Goal: Check status: Check status

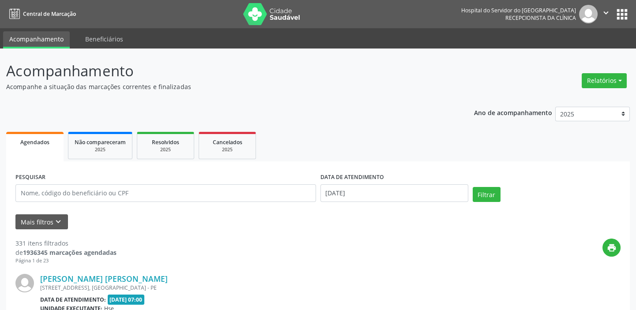
click at [40, 140] on span "Agendados" at bounding box center [34, 143] width 29 height 8
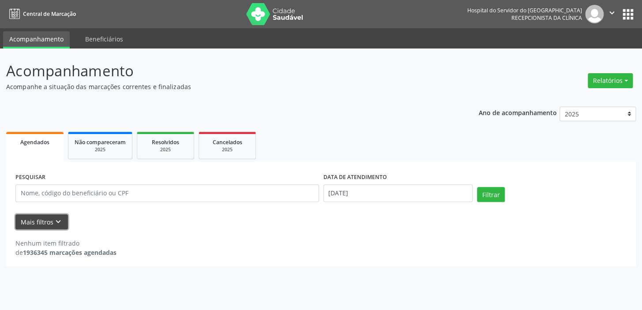
click at [46, 219] on button "Mais filtros keyboard_arrow_down" at bounding box center [41, 222] width 53 height 15
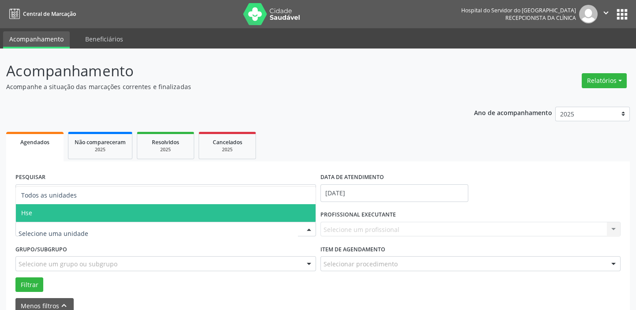
click at [57, 213] on span "Hse" at bounding box center [166, 213] width 300 height 18
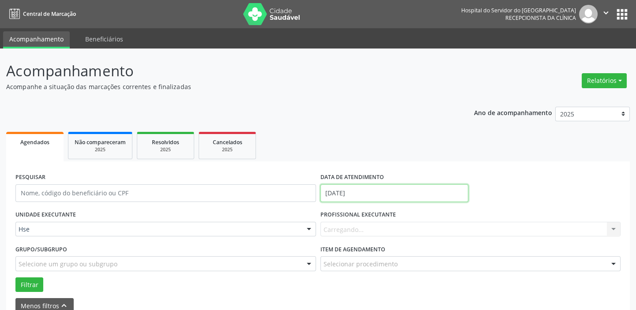
click at [388, 195] on input "[DATE]" at bounding box center [394, 194] width 148 height 18
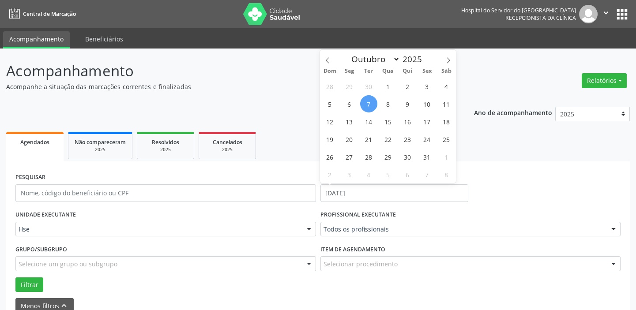
click at [367, 103] on span "7" at bounding box center [368, 103] width 17 height 17
type input "[DATE]"
click at [367, 103] on span "7" at bounding box center [368, 103] width 17 height 17
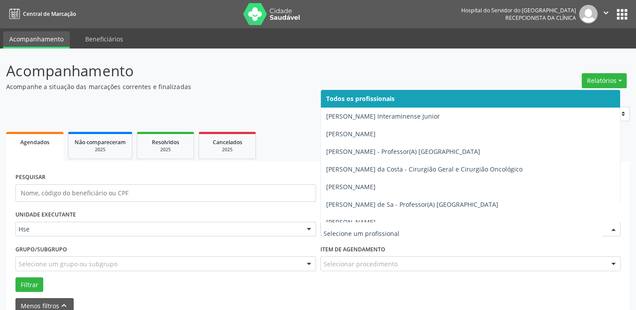
click at [375, 224] on div at bounding box center [470, 229] width 301 height 15
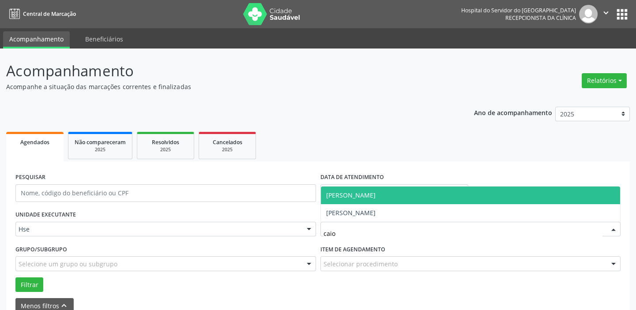
click at [376, 191] on span "[PERSON_NAME]" at bounding box center [350, 195] width 49 height 8
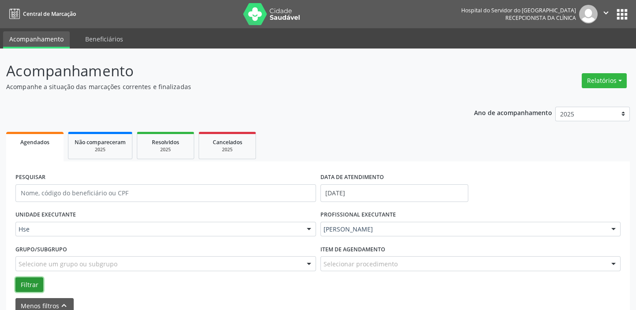
click at [36, 282] on button "Filtrar" at bounding box center [29, 285] width 28 height 15
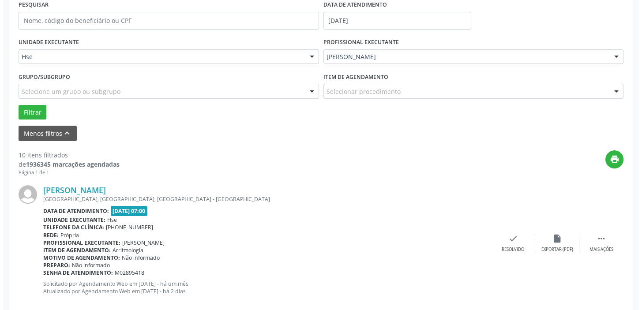
scroll to position [241, 0]
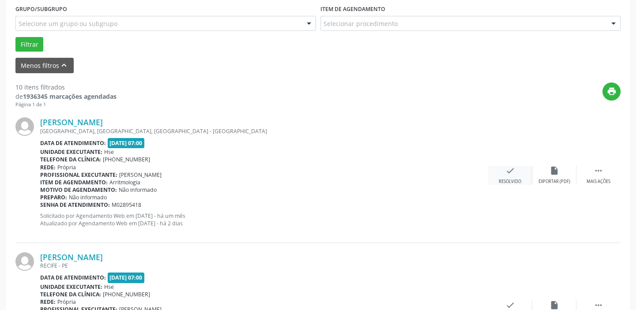
click at [510, 172] on icon "check" at bounding box center [510, 171] width 10 height 10
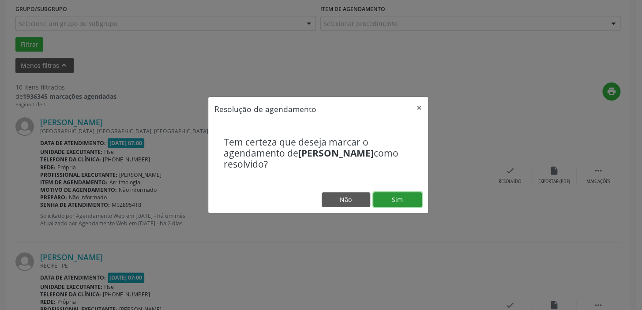
click at [394, 194] on button "Sim" at bounding box center [397, 199] width 49 height 15
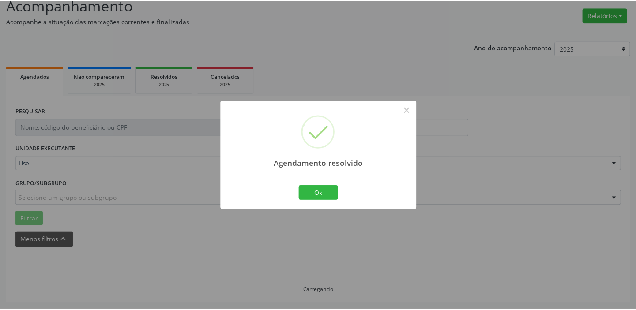
scroll to position [65, 0]
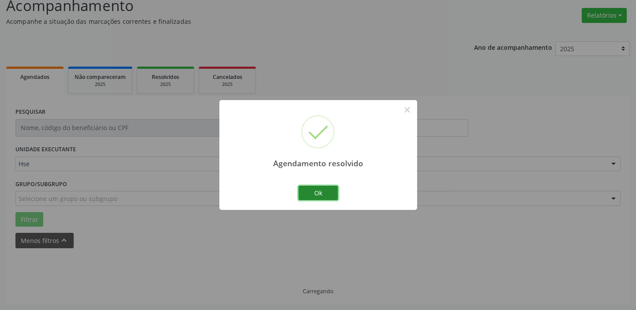
click at [315, 189] on button "Ok" at bounding box center [318, 193] width 40 height 15
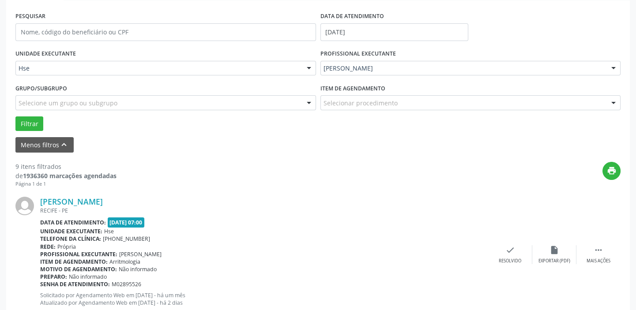
scroll to position [185, 0]
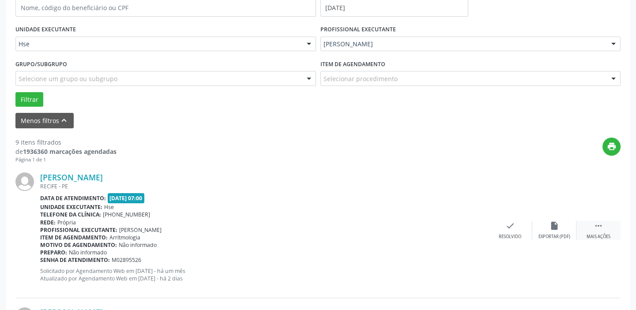
click at [594, 228] on icon "" at bounding box center [599, 226] width 10 height 10
click at [552, 226] on icon "alarm_off" at bounding box center [555, 226] width 10 height 10
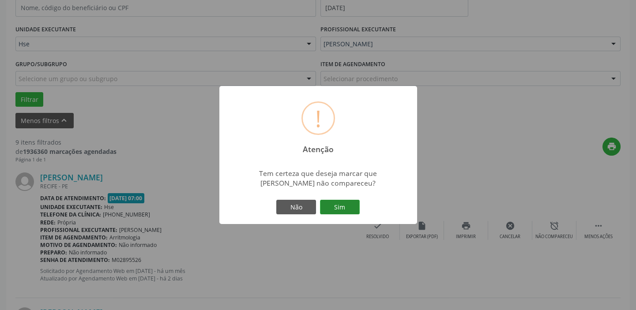
click at [347, 205] on button "Sim" at bounding box center [340, 207] width 40 height 15
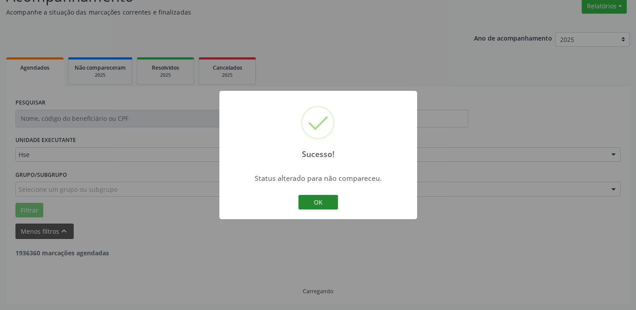
click at [313, 202] on button "OK" at bounding box center [318, 202] width 40 height 15
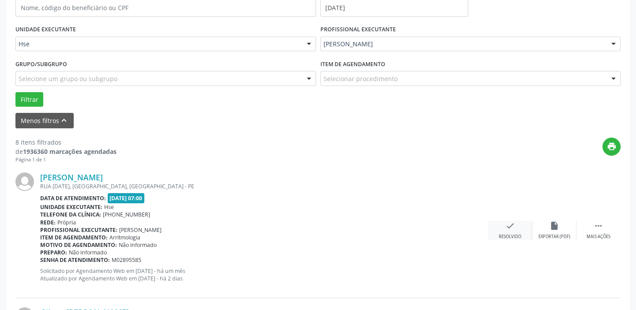
click at [500, 223] on div "check Resolvido" at bounding box center [510, 230] width 44 height 19
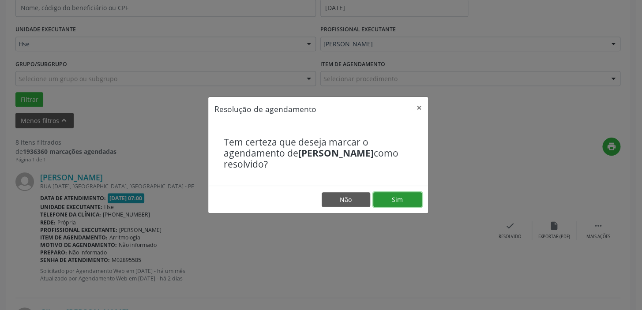
click at [393, 196] on button "Sim" at bounding box center [397, 199] width 49 height 15
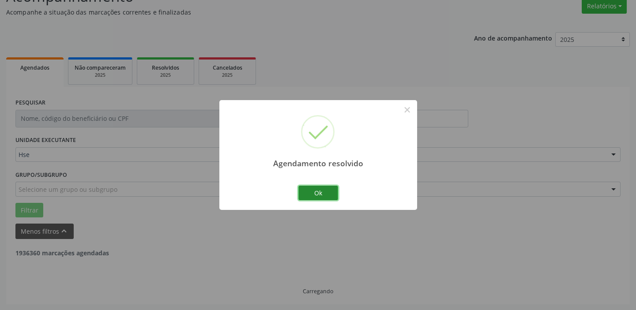
click at [314, 196] on button "Ok" at bounding box center [318, 193] width 40 height 15
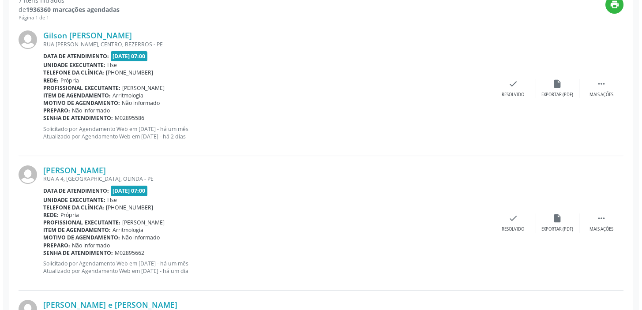
scroll to position [266, 0]
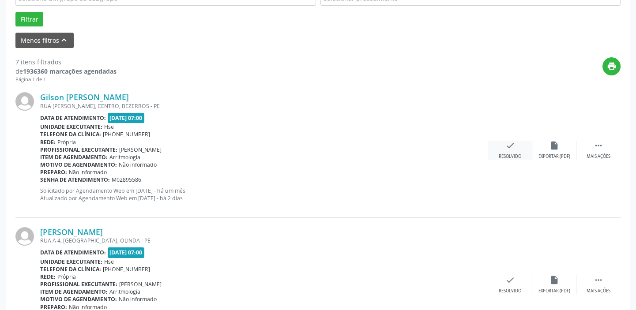
click at [505, 150] on div "check Resolvido" at bounding box center [510, 150] width 44 height 19
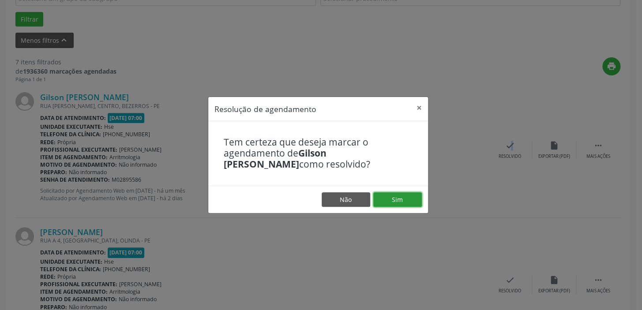
click at [415, 198] on button "Sim" at bounding box center [397, 199] width 49 height 15
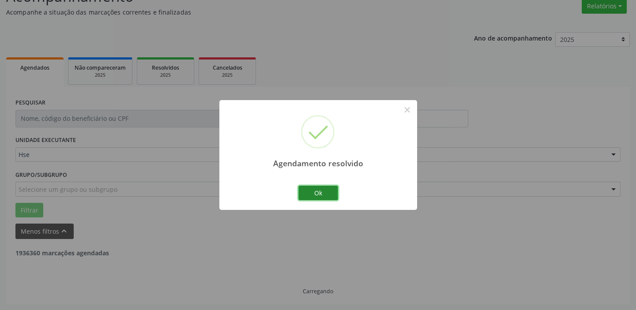
click at [329, 190] on button "Ok" at bounding box center [318, 193] width 40 height 15
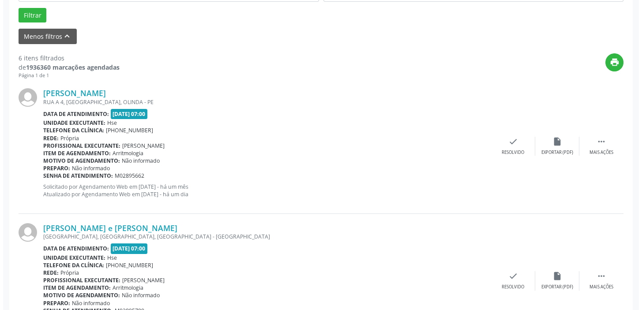
scroll to position [275, 0]
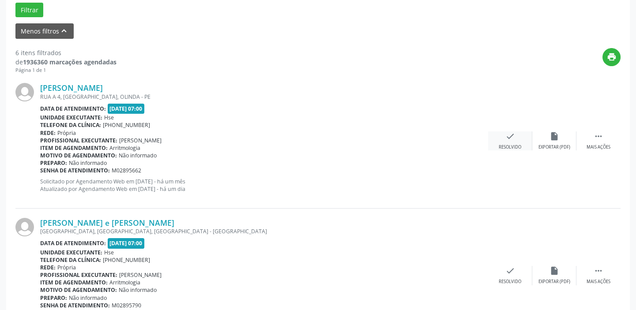
click at [509, 140] on icon "check" at bounding box center [510, 137] width 10 height 10
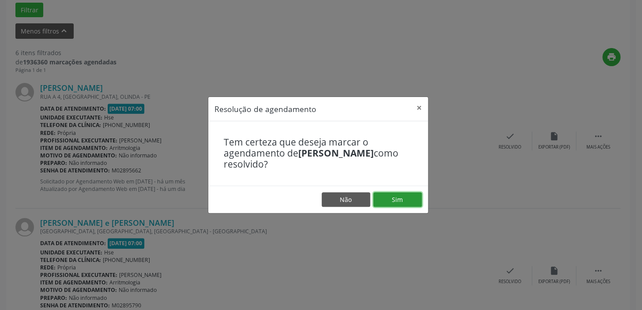
click at [397, 199] on button "Sim" at bounding box center [397, 199] width 49 height 15
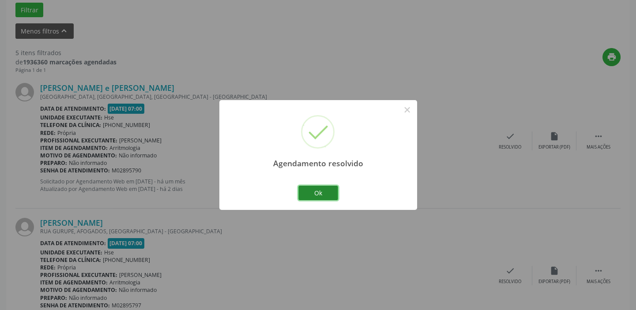
click at [322, 189] on button "Ok" at bounding box center [318, 193] width 40 height 15
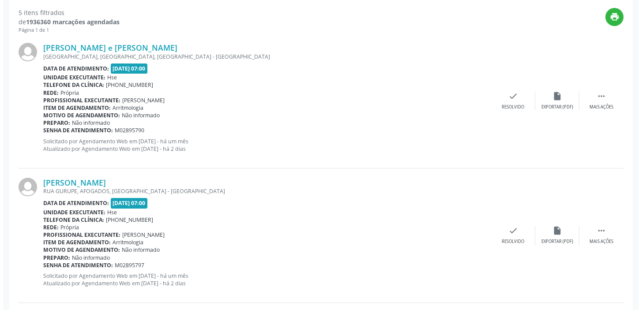
scroll to position [355, 0]
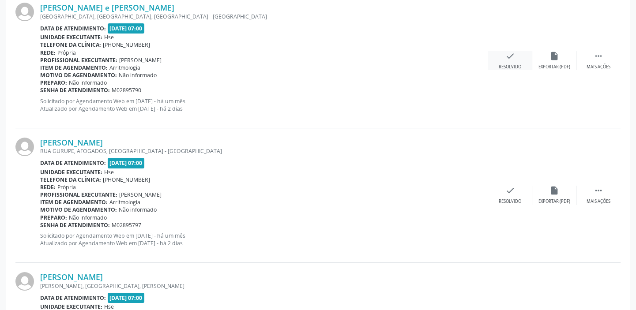
drag, startPoint x: 510, startPoint y: 49, endPoint x: 510, endPoint y: 62, distance: 13.2
click at [510, 56] on div "[PERSON_NAME] e [PERSON_NAME] [GEOGRAPHIC_DATA], [GEOGRAPHIC_DATA], [GEOGRAPHIC…" at bounding box center [317, 60] width 605 height 135
click at [502, 64] on div "Resolvido" at bounding box center [510, 67] width 23 height 6
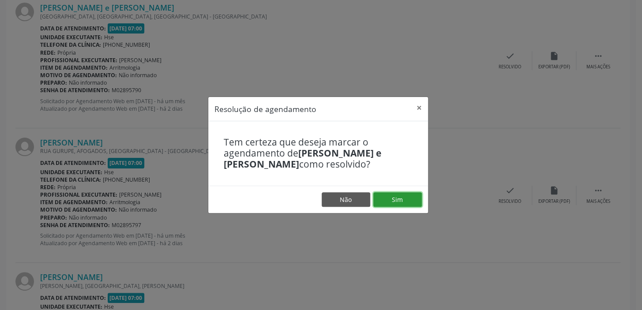
drag, startPoint x: 411, startPoint y: 198, endPoint x: 407, endPoint y: 208, distance: 10.9
click at [408, 208] on footer "Não Sim" at bounding box center [318, 200] width 220 height 28
click at [401, 197] on button "Sim" at bounding box center [397, 199] width 49 height 15
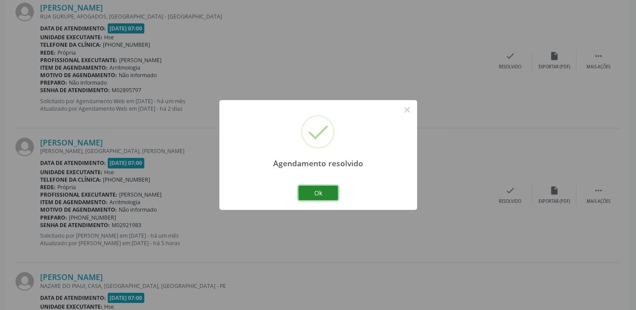
click at [330, 189] on button "Ok" at bounding box center [318, 193] width 40 height 15
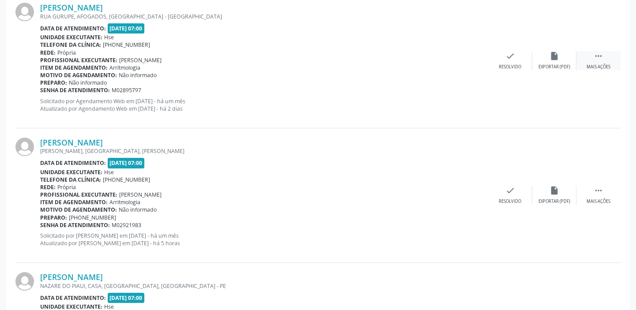
drag, startPoint x: 601, startPoint y: 60, endPoint x: 583, endPoint y: 63, distance: 18.2
click at [600, 60] on div " Mais ações" at bounding box center [599, 60] width 44 height 19
click at [548, 64] on div "Não compareceu" at bounding box center [554, 67] width 38 height 6
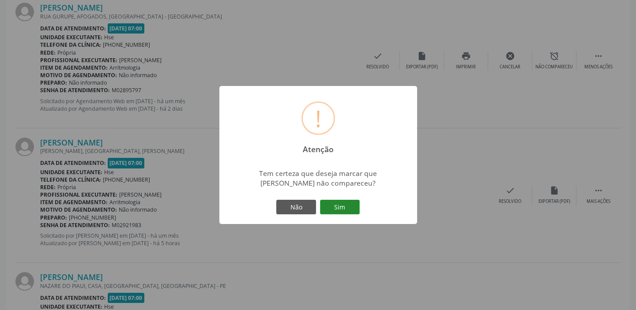
click at [335, 207] on button "Sim" at bounding box center [340, 207] width 40 height 15
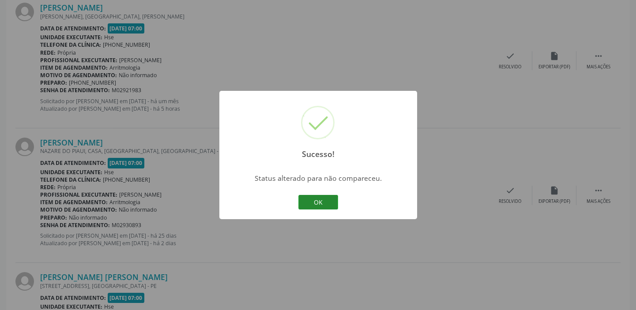
click at [324, 199] on button "OK" at bounding box center [318, 202] width 40 height 15
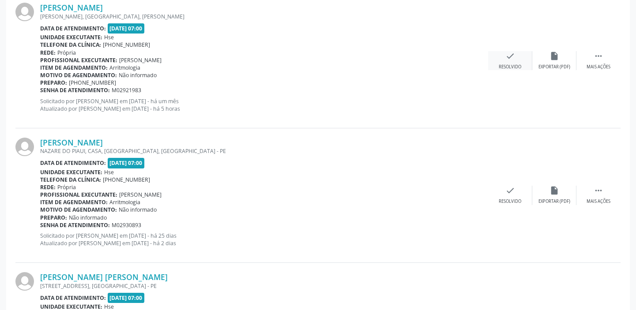
click at [520, 51] on div "check Resolvido" at bounding box center [510, 60] width 44 height 19
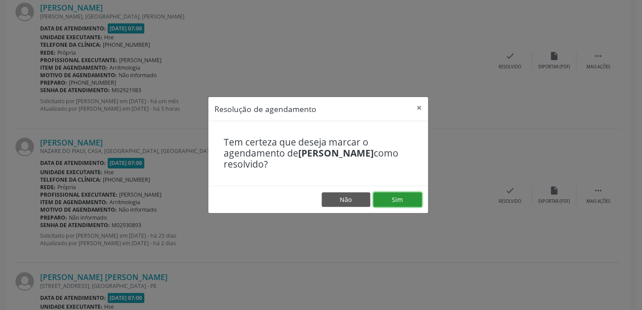
click at [390, 195] on button "Sim" at bounding box center [397, 199] width 49 height 15
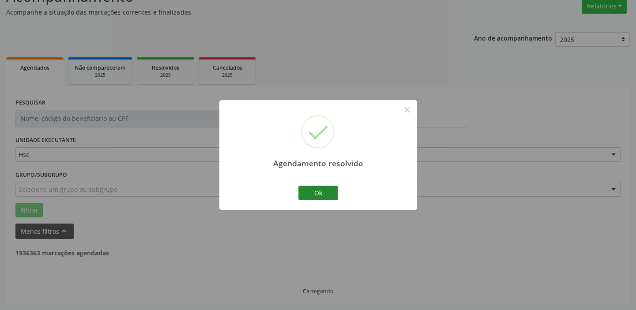
scroll to position [322, 0]
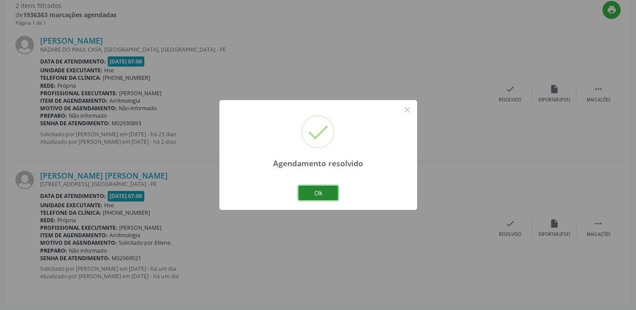
click at [328, 194] on button "Ok" at bounding box center [318, 193] width 40 height 15
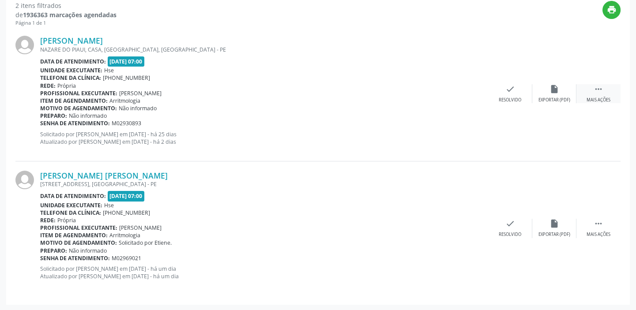
click at [595, 88] on icon "" at bounding box center [599, 89] width 10 height 10
click at [553, 87] on icon "alarm_off" at bounding box center [555, 89] width 10 height 10
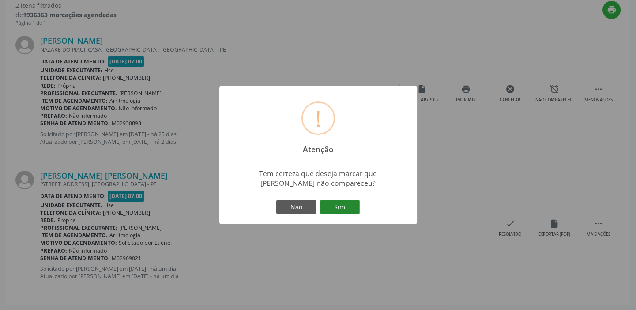
click at [349, 200] on button "Sim" at bounding box center [340, 207] width 40 height 15
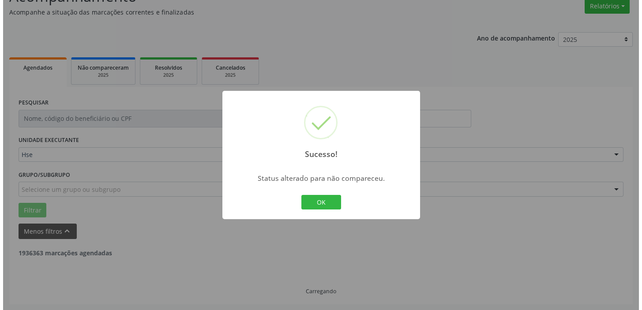
scroll to position [188, 0]
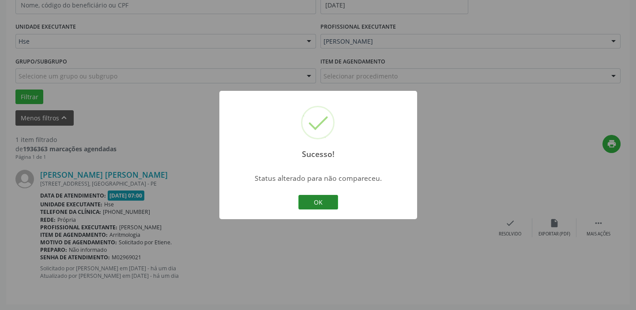
click at [315, 197] on button "OK" at bounding box center [318, 202] width 40 height 15
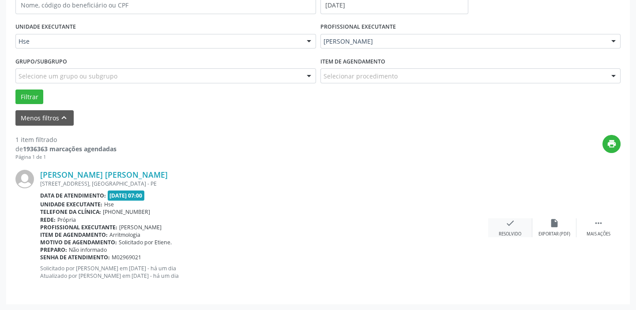
click at [509, 222] on icon "check" at bounding box center [510, 224] width 10 height 10
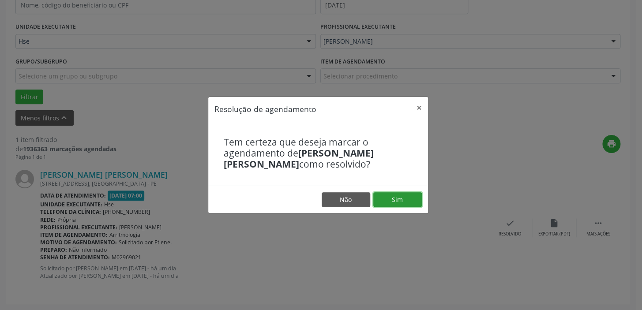
click at [409, 203] on button "Sim" at bounding box center [397, 199] width 49 height 15
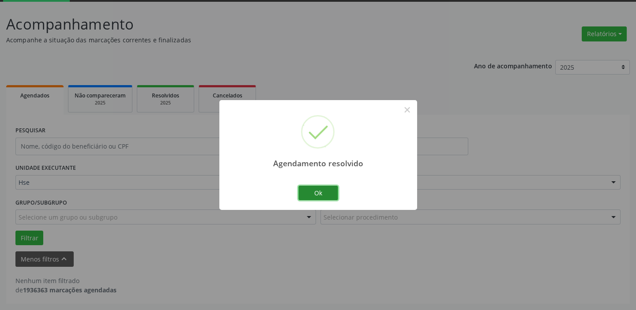
scroll to position [46, 0]
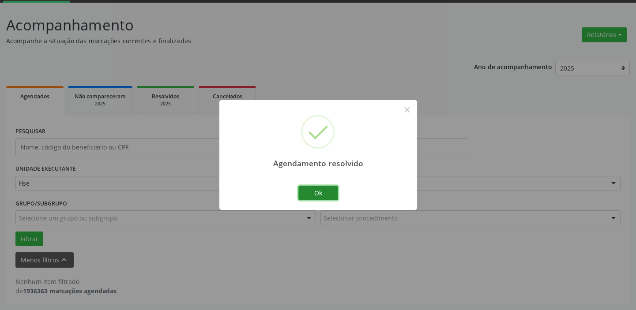
click at [317, 193] on button "Ok" at bounding box center [318, 193] width 40 height 15
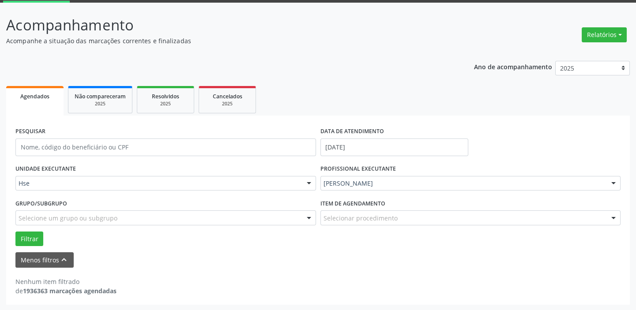
drag, startPoint x: 434, startPoint y: 184, endPoint x: 440, endPoint y: 192, distance: 9.2
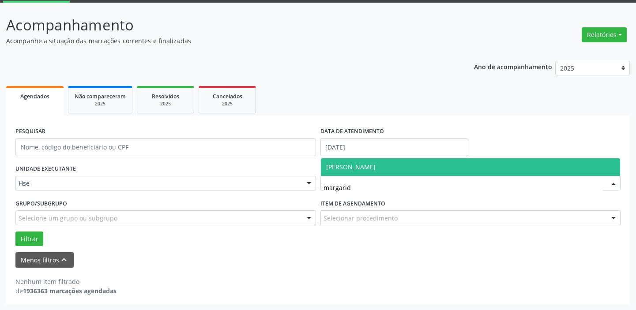
type input "[PERSON_NAME]"
click at [376, 164] on span "[PERSON_NAME]" at bounding box center [350, 167] width 49 height 8
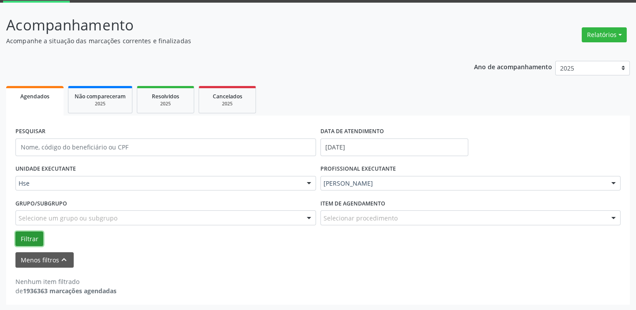
click at [30, 236] on button "Filtrar" at bounding box center [29, 239] width 28 height 15
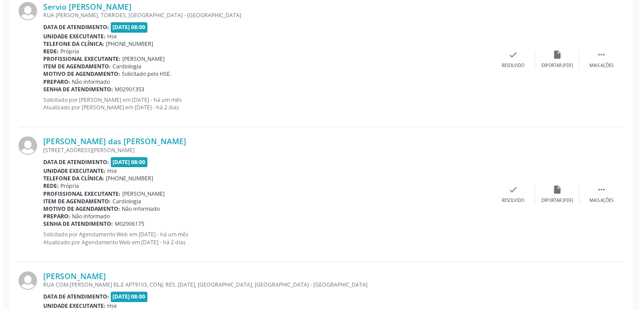
scroll to position [1170, 0]
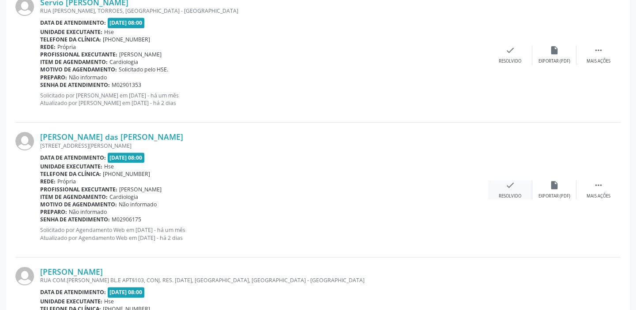
click at [513, 181] on icon "check" at bounding box center [510, 186] width 10 height 10
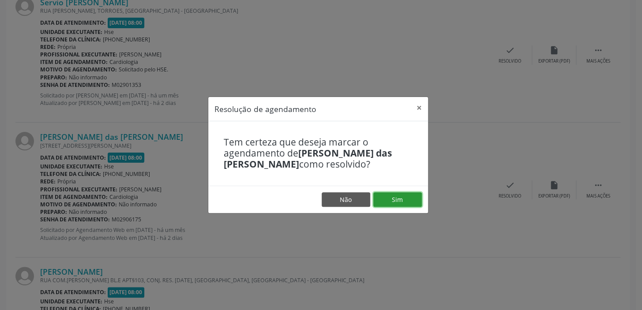
click at [415, 201] on button "Sim" at bounding box center [397, 199] width 49 height 15
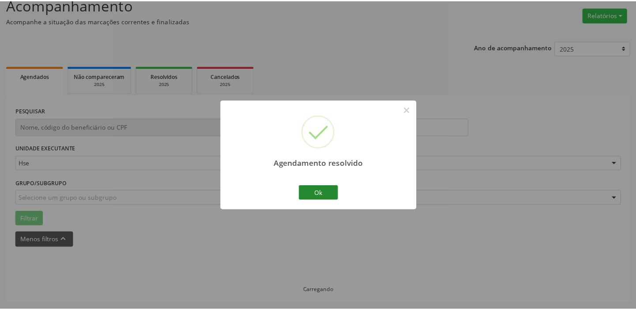
scroll to position [65, 0]
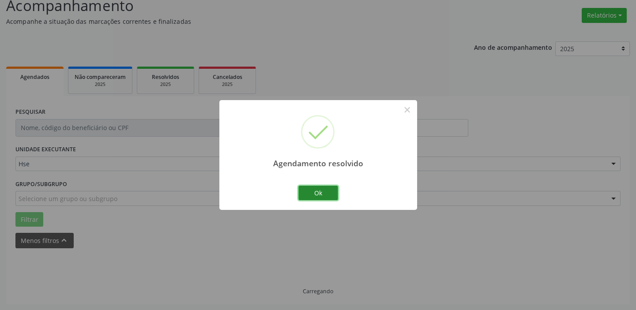
click at [321, 189] on button "Ok" at bounding box center [318, 193] width 40 height 15
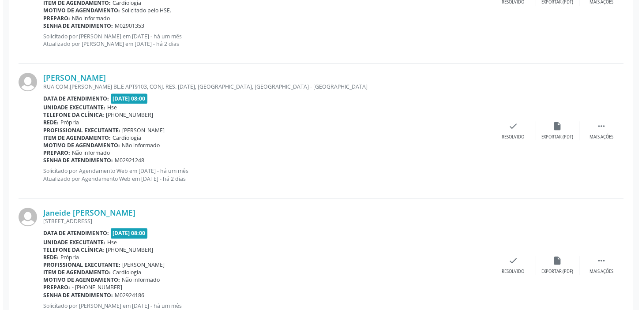
scroll to position [1269, 0]
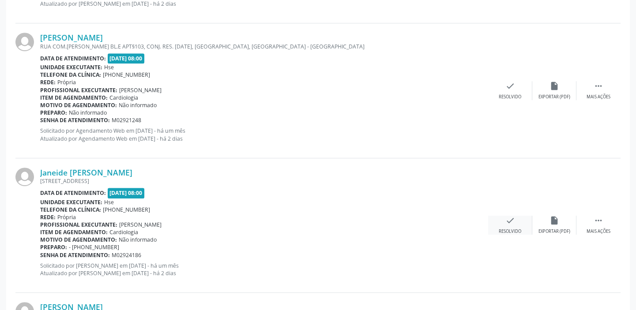
click at [504, 221] on div "check Resolvido" at bounding box center [510, 225] width 44 height 19
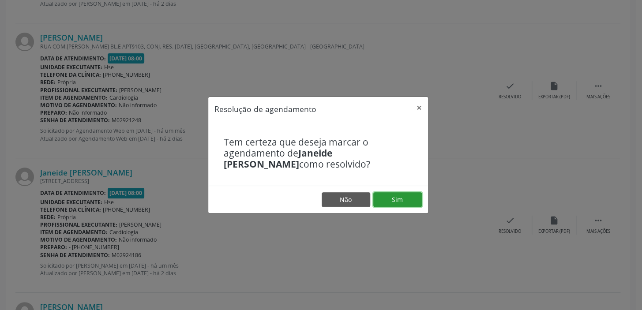
click at [412, 198] on button "Sim" at bounding box center [397, 199] width 49 height 15
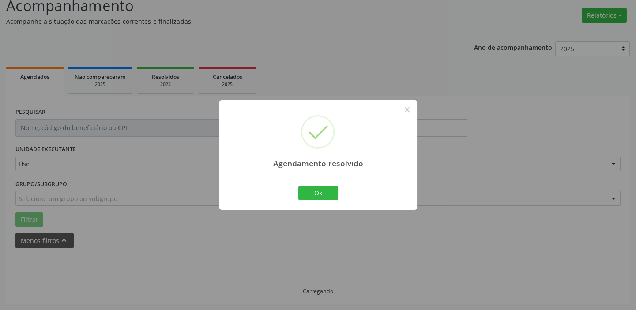
scroll to position [75, 0]
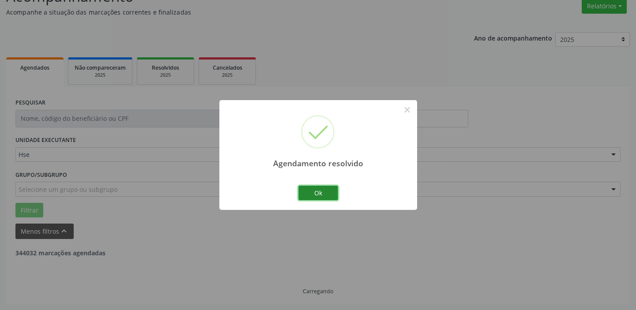
click at [332, 187] on button "Ok" at bounding box center [318, 193] width 40 height 15
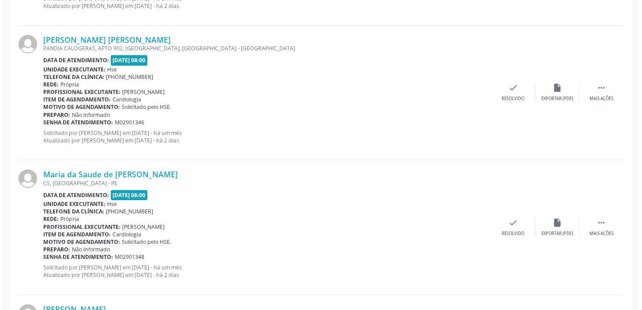
scroll to position [476, 0]
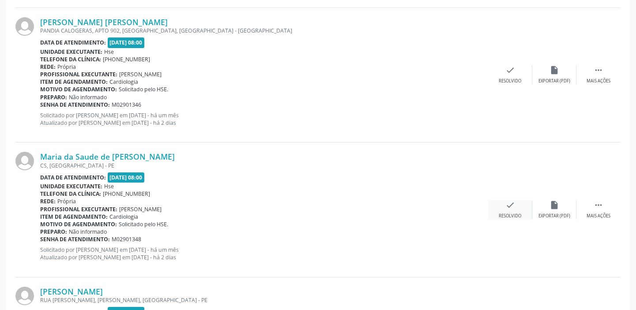
click at [507, 210] on div "check Resolvido" at bounding box center [510, 209] width 44 height 19
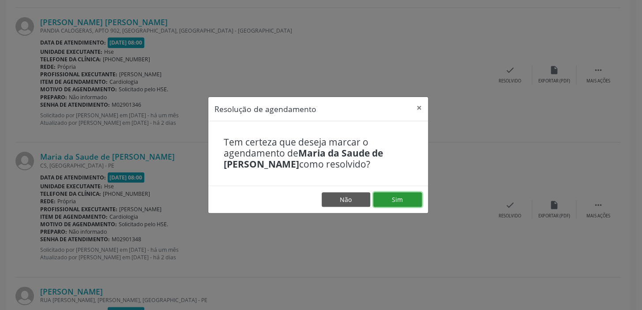
click at [405, 202] on button "Sim" at bounding box center [397, 199] width 49 height 15
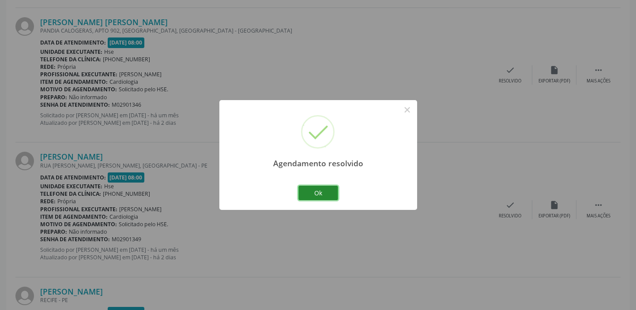
click at [329, 188] on button "Ok" at bounding box center [318, 193] width 40 height 15
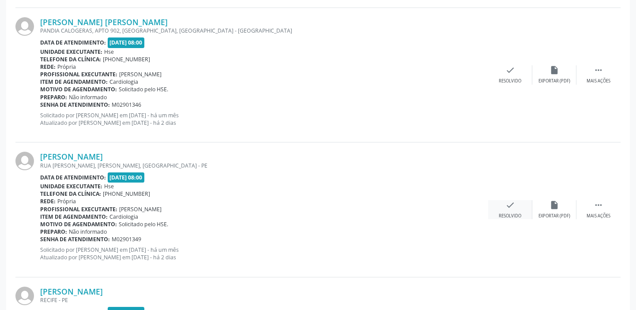
click at [520, 208] on div "check Resolvido" at bounding box center [510, 209] width 44 height 19
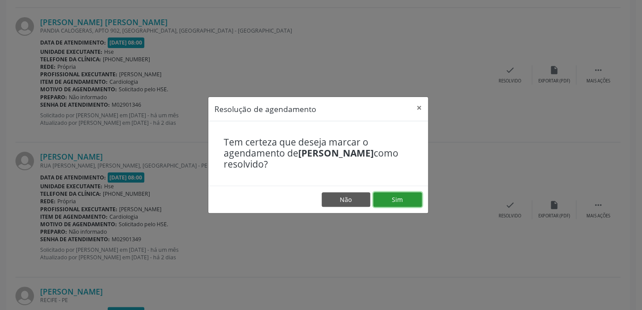
click at [405, 198] on button "Sim" at bounding box center [397, 199] width 49 height 15
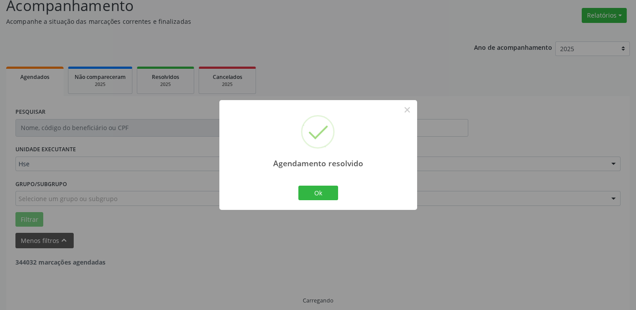
scroll to position [75, 0]
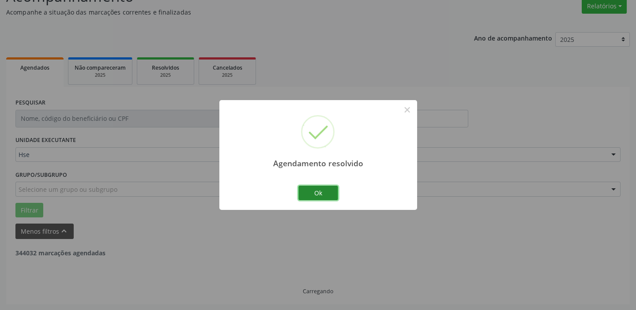
click at [311, 193] on button "Ok" at bounding box center [318, 193] width 40 height 15
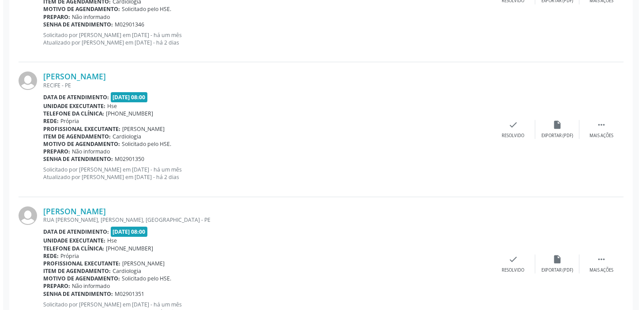
scroll to position [676, 0]
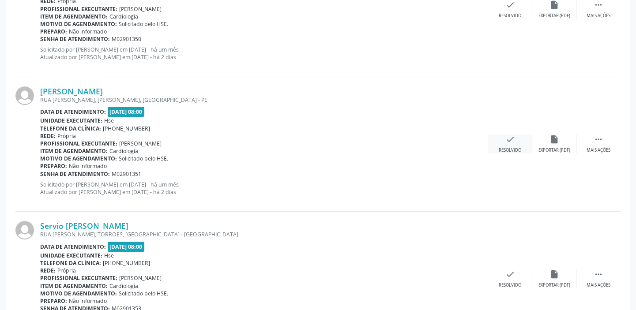
click at [515, 142] on div "check Resolvido" at bounding box center [510, 144] width 44 height 19
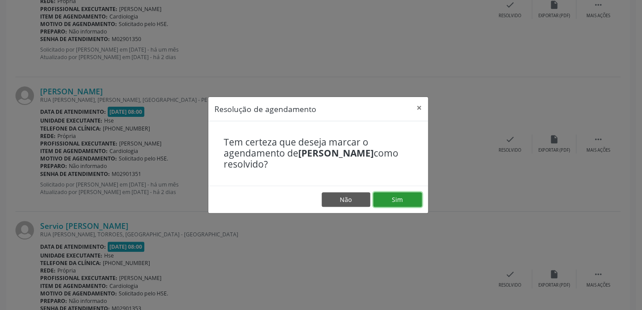
click at [401, 192] on button "Sim" at bounding box center [397, 199] width 49 height 15
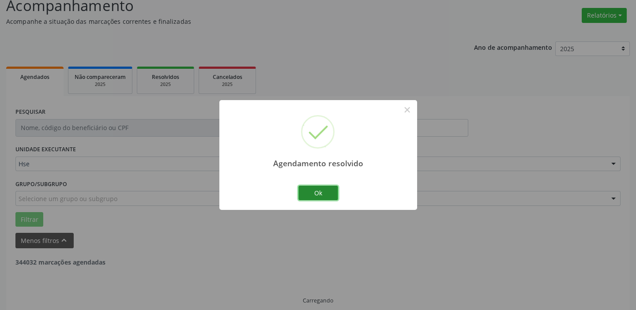
click at [313, 194] on button "Ok" at bounding box center [318, 193] width 40 height 15
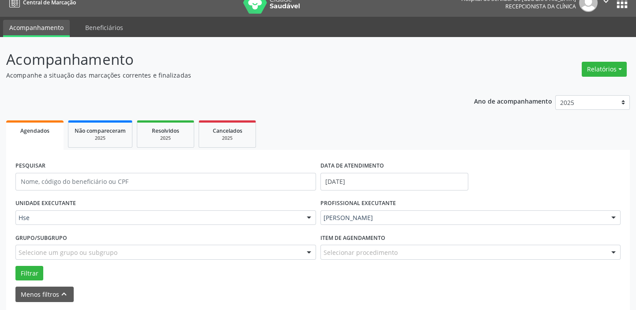
scroll to position [0, 0]
